Goal: Task Accomplishment & Management: Manage account settings

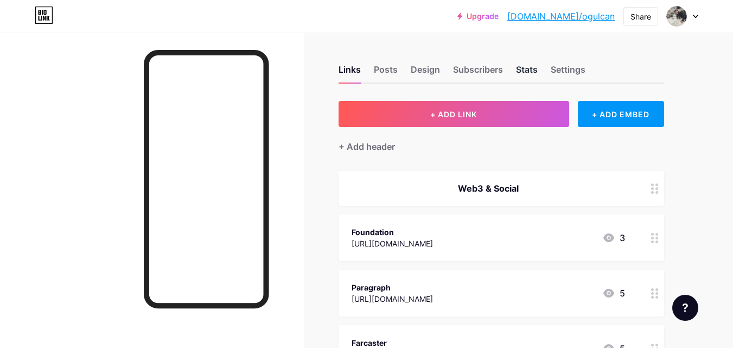
click at [532, 68] on div "Stats" at bounding box center [527, 73] width 22 height 20
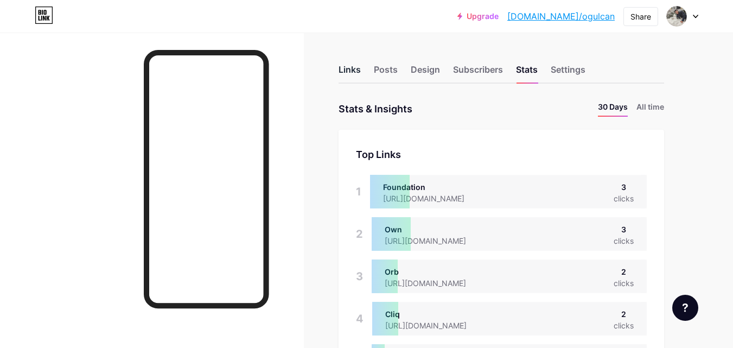
click at [358, 78] on div "Links" at bounding box center [350, 73] width 22 height 20
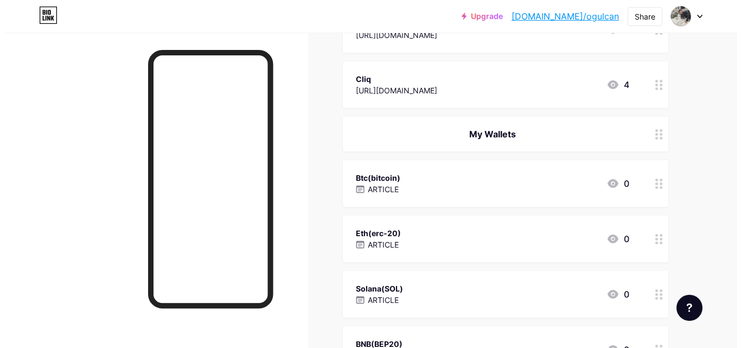
scroll to position [481, 0]
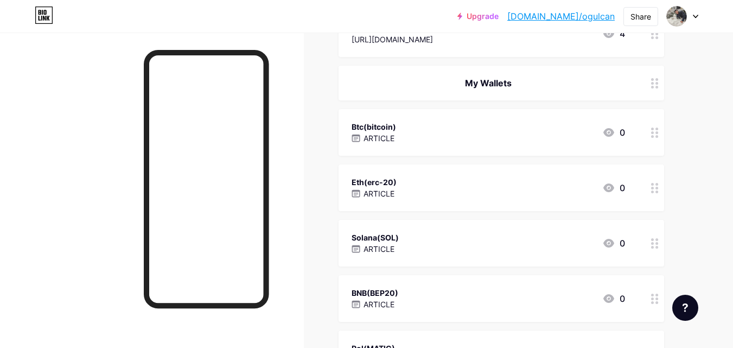
click at [654, 142] on div at bounding box center [655, 132] width 18 height 47
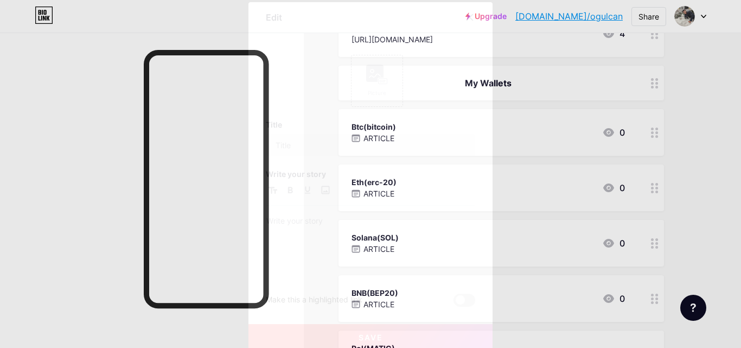
type input "Btc(bitcoin)"
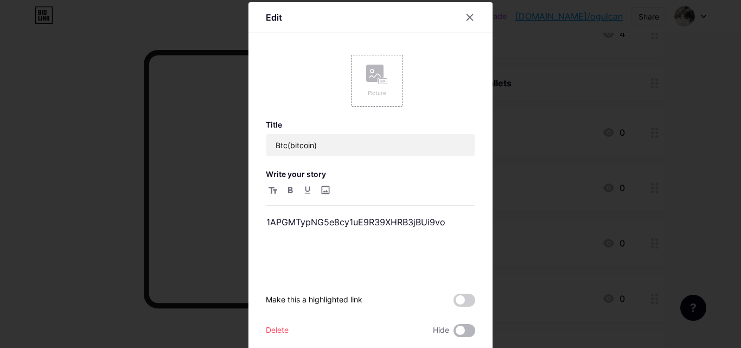
click at [466, 330] on span at bounding box center [465, 330] width 22 height 13
click at [454, 333] on input "checkbox" at bounding box center [454, 333] width 0 height 0
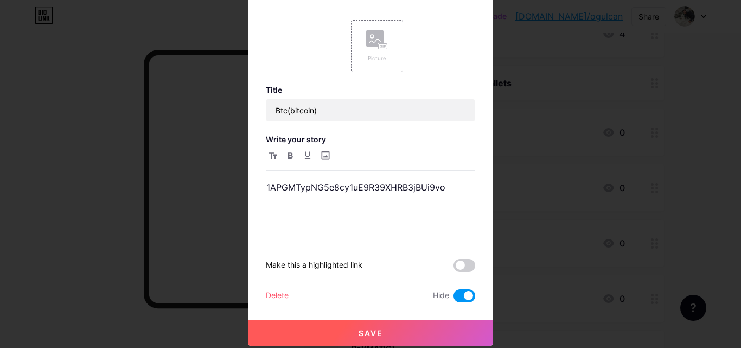
click at [396, 334] on button "Save" at bounding box center [370, 333] width 244 height 26
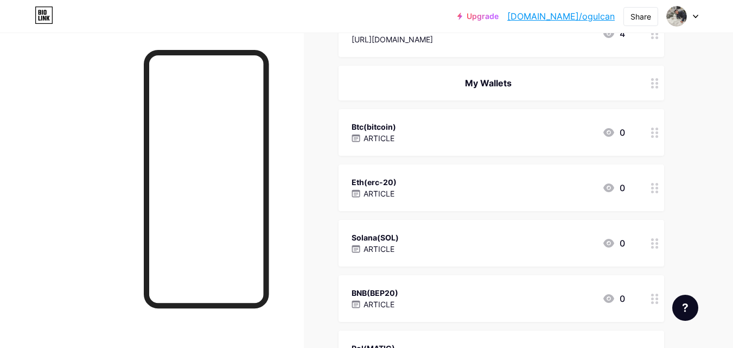
click at [657, 192] on circle at bounding box center [656, 191] width 3 height 3
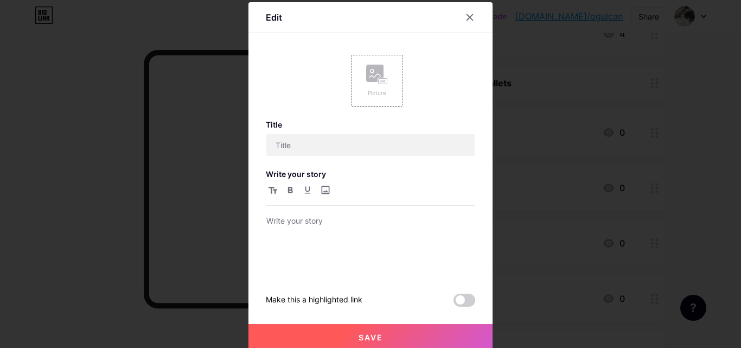
type input "Eth(erc-20)"
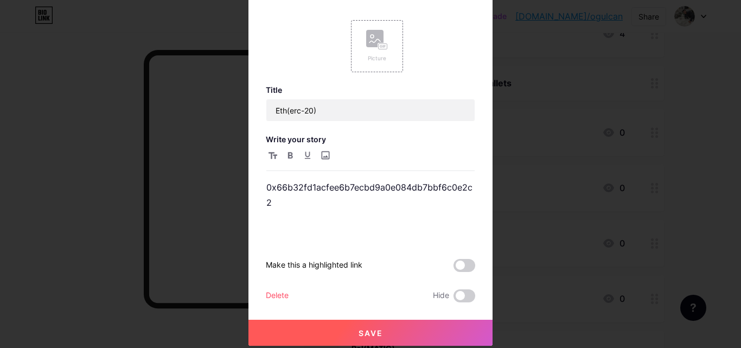
click at [456, 303] on div "Save" at bounding box center [370, 323] width 244 height 43
click at [457, 294] on span at bounding box center [465, 295] width 22 height 13
click at [454, 298] on input "checkbox" at bounding box center [454, 298] width 0 height 0
click at [399, 332] on button "Save" at bounding box center [370, 333] width 244 height 26
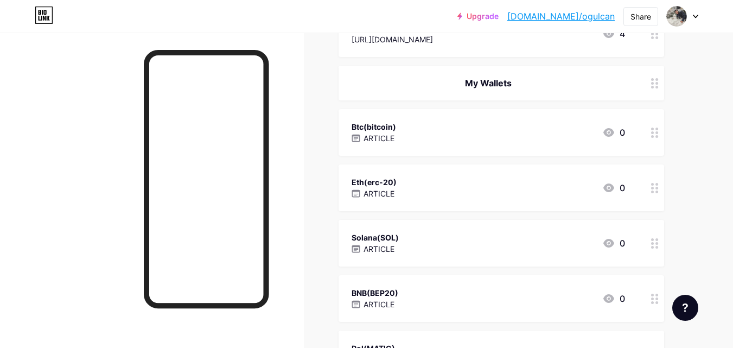
click at [653, 246] on circle at bounding box center [652, 247] width 3 height 3
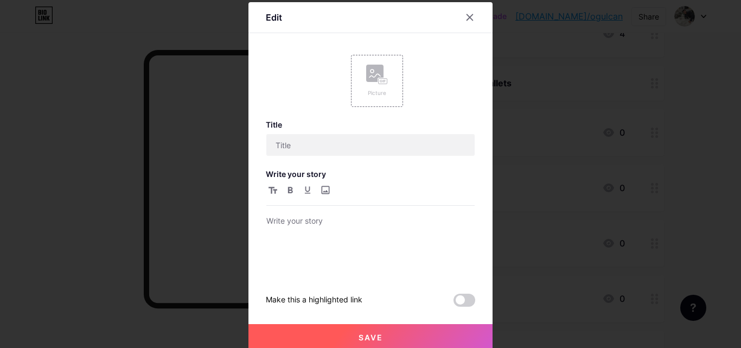
type input "Solana(SOL)"
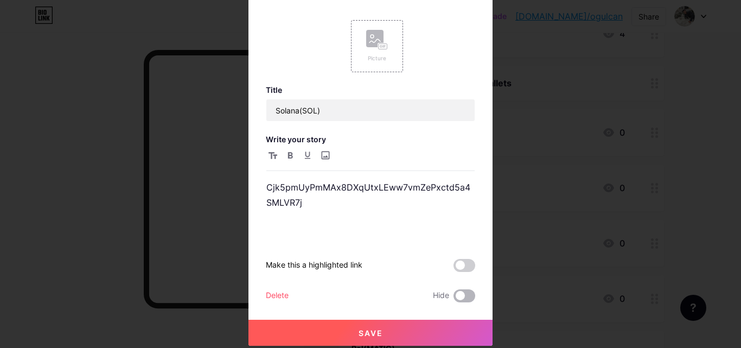
click at [464, 292] on span at bounding box center [465, 295] width 22 height 13
click at [454, 298] on input "checkbox" at bounding box center [454, 298] width 0 height 0
click at [420, 334] on button "Save" at bounding box center [370, 333] width 244 height 26
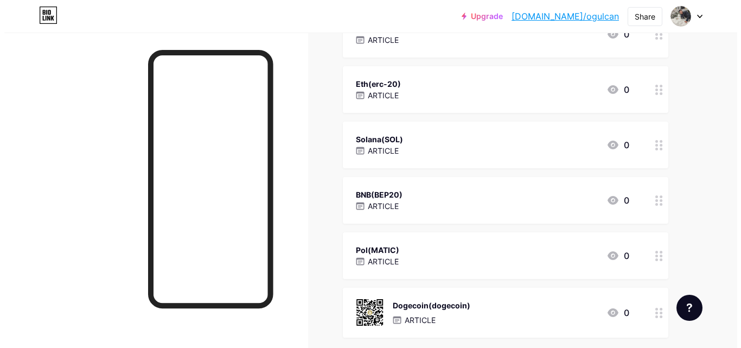
scroll to position [589, 0]
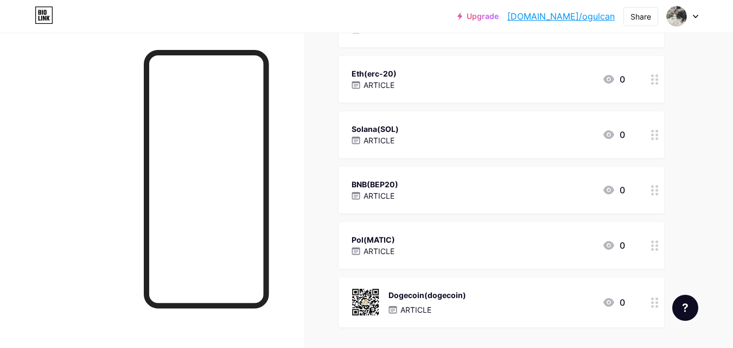
click at [662, 200] on div at bounding box center [655, 190] width 18 height 47
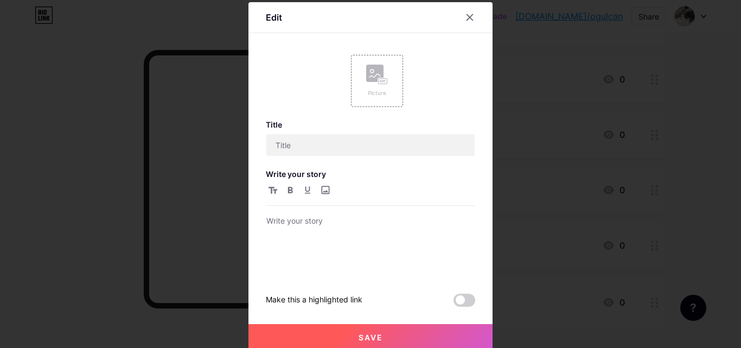
type input "BNB(BEP20)"
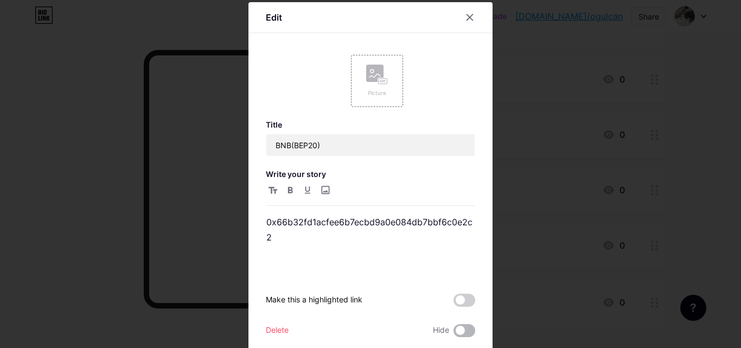
click at [455, 328] on span at bounding box center [465, 330] width 22 height 13
click at [454, 333] on input "checkbox" at bounding box center [454, 333] width 0 height 0
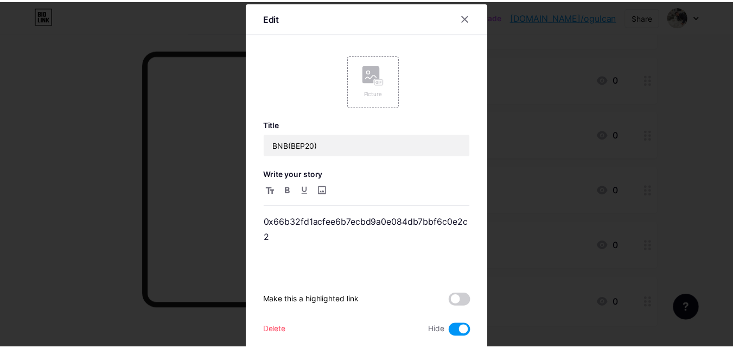
scroll to position [35, 0]
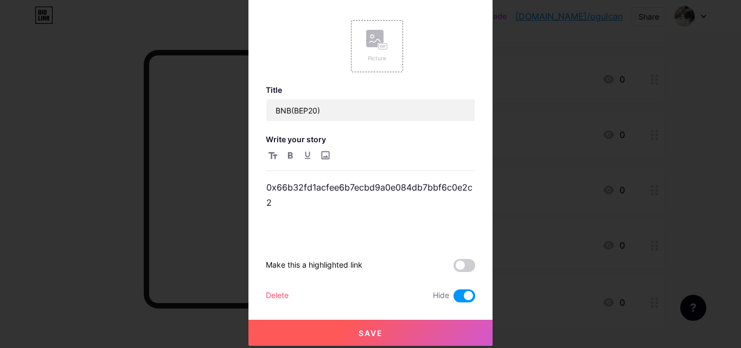
click at [405, 328] on button "Save" at bounding box center [370, 333] width 244 height 26
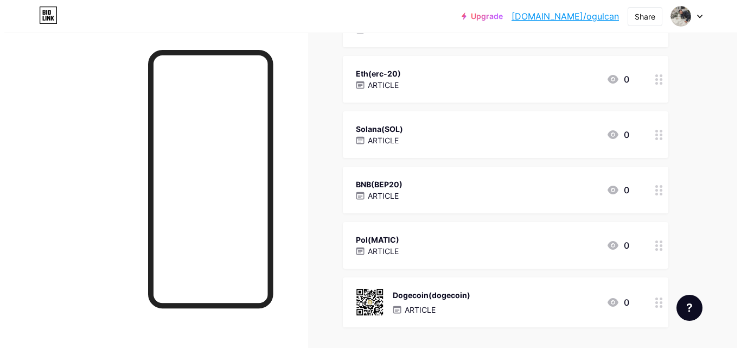
scroll to position [669, 0]
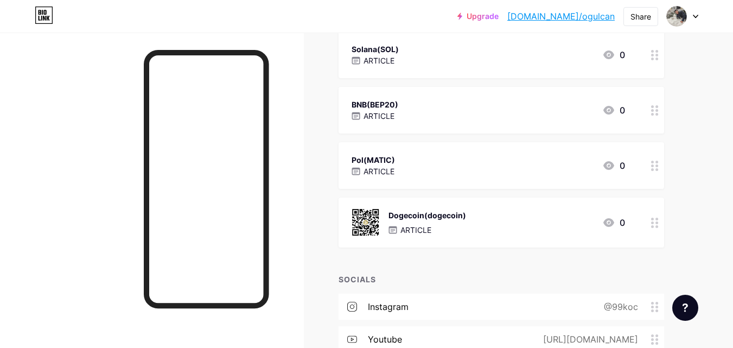
click at [651, 168] on icon at bounding box center [655, 166] width 8 height 10
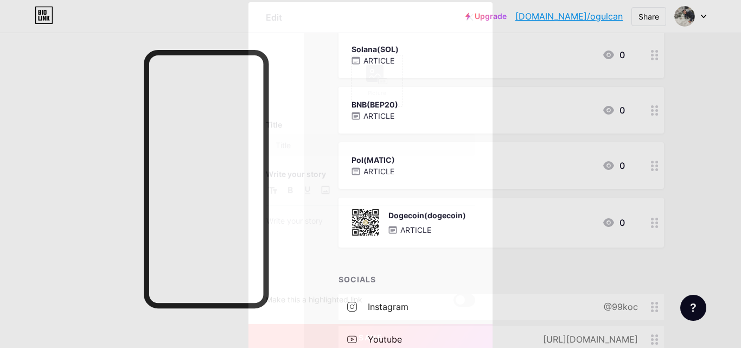
type input "Pol(MATIC)"
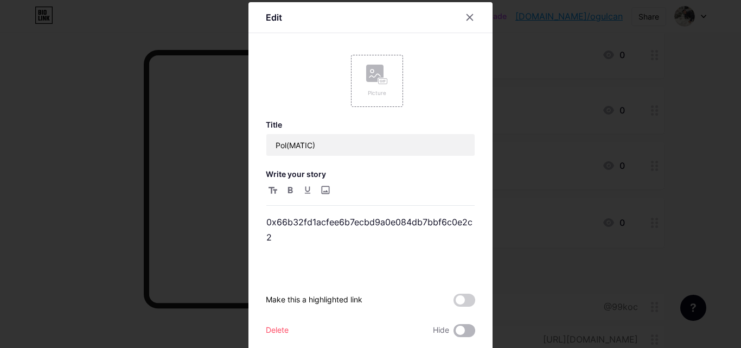
click at [455, 329] on span at bounding box center [465, 330] width 22 height 13
click at [454, 333] on input "checkbox" at bounding box center [454, 333] width 0 height 0
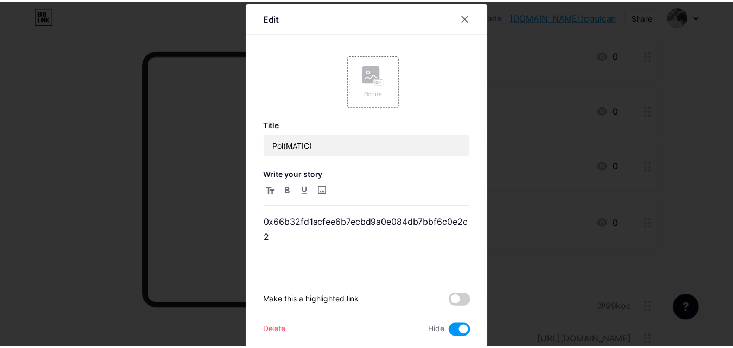
scroll to position [35, 0]
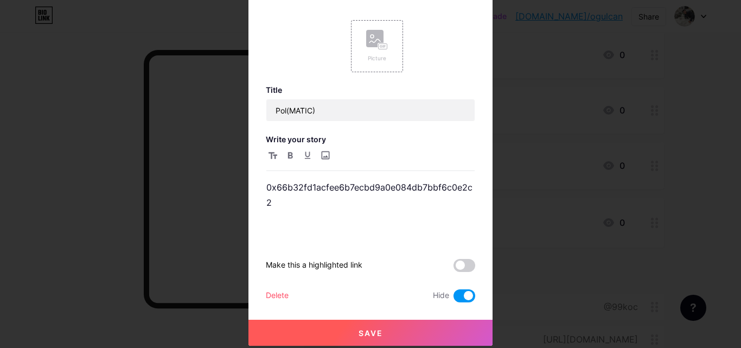
click at [374, 340] on button "Save" at bounding box center [370, 333] width 244 height 26
